Goal: Task Accomplishment & Management: Use online tool/utility

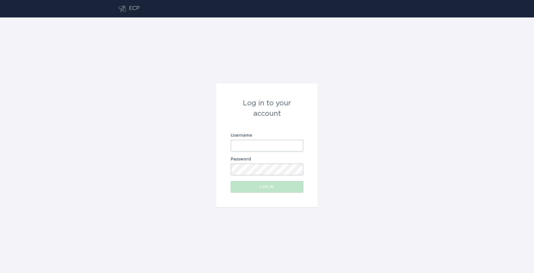
scroll to position [0, 3]
click at [261, 147] on input "Username" at bounding box center [267, 146] width 73 height 12
paste input "[EMAIL_ADDRESS][DOMAIN_NAME]"
type input "[EMAIL_ADDRESS][DOMAIN_NAME]"
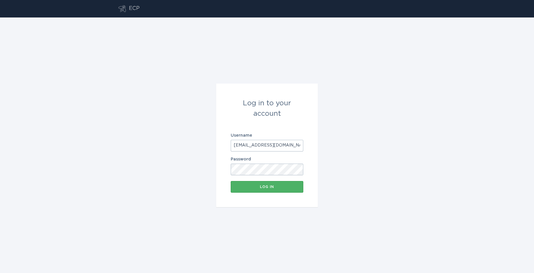
click at [242, 186] on div "Log in" at bounding box center [267, 186] width 67 height 3
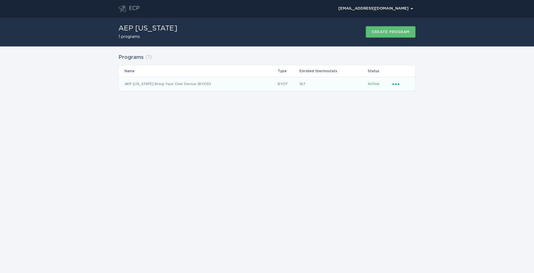
click at [397, 84] on icon "Ellipsis" at bounding box center [396, 83] width 8 height 5
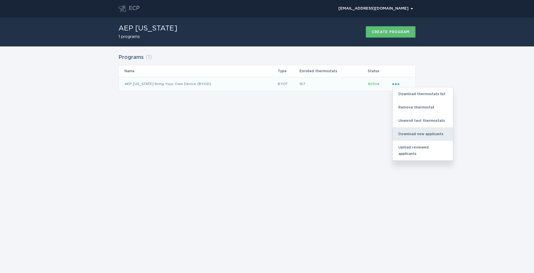
click at [408, 136] on div "Download new applicants" at bounding box center [423, 133] width 60 height 13
